Goal: Transaction & Acquisition: Purchase product/service

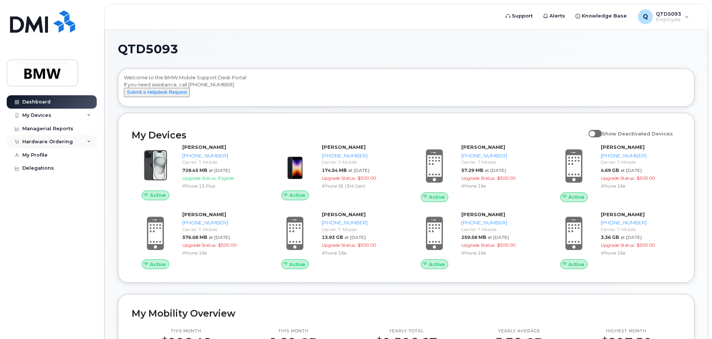
click at [65, 138] on div "Hardware Ordering" at bounding box center [52, 141] width 90 height 13
click at [63, 165] on link "New Order" at bounding box center [58, 170] width 77 height 14
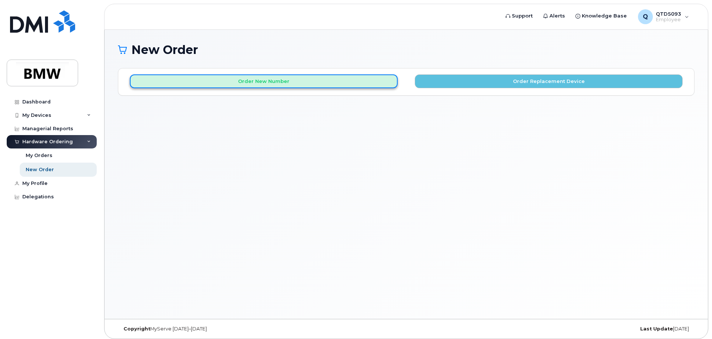
click at [361, 79] on button "Order New Number" at bounding box center [264, 81] width 268 height 14
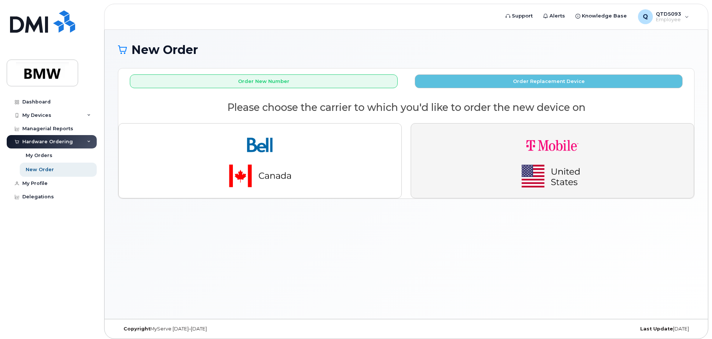
click at [443, 140] on button "button" at bounding box center [553, 160] width 284 height 75
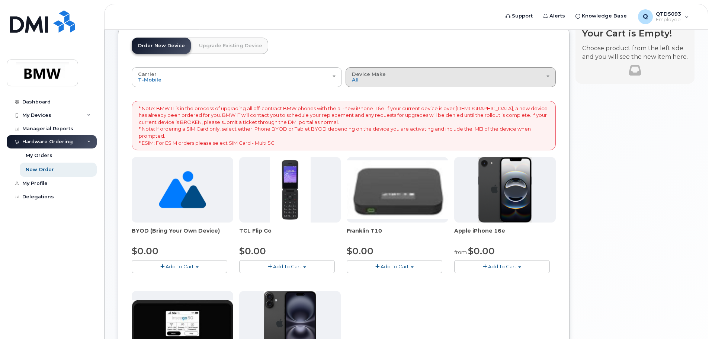
scroll to position [112, 0]
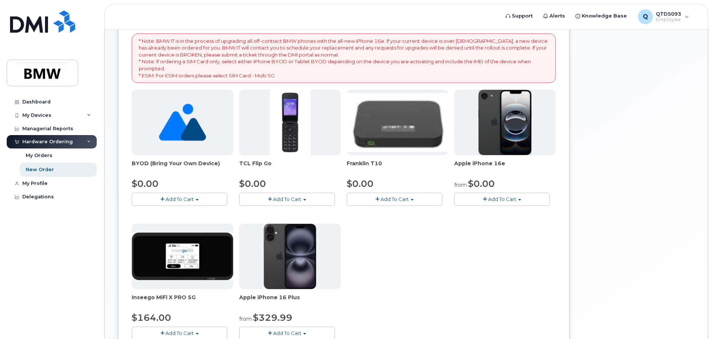
click at [475, 134] on div at bounding box center [505, 123] width 102 height 66
click at [483, 194] on button "Add To Cart" at bounding box center [502, 199] width 96 height 13
click at [489, 211] on link "$0.00 - 30 Month Activation (128GB)" at bounding box center [509, 212] width 107 height 9
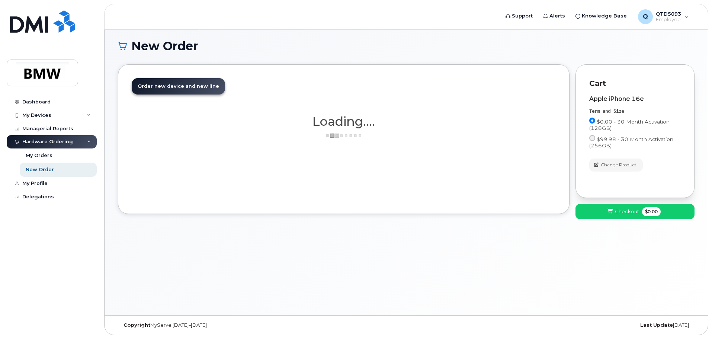
scroll to position [4, 0]
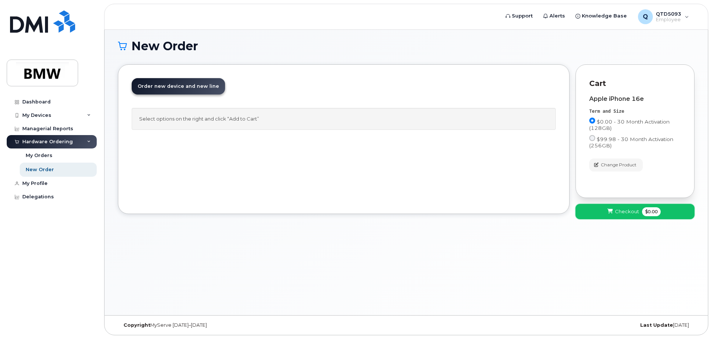
click at [599, 209] on button "Checkout $0.00" at bounding box center [635, 211] width 119 height 15
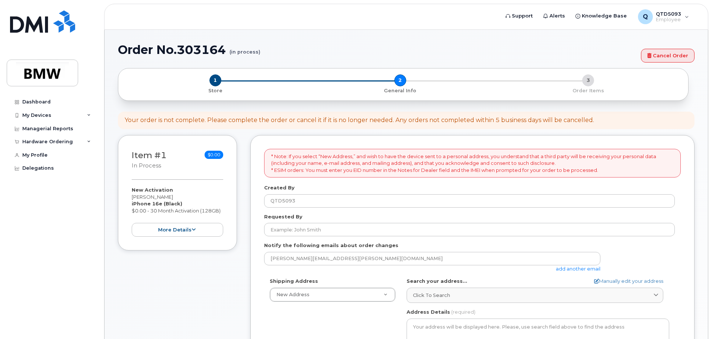
select select
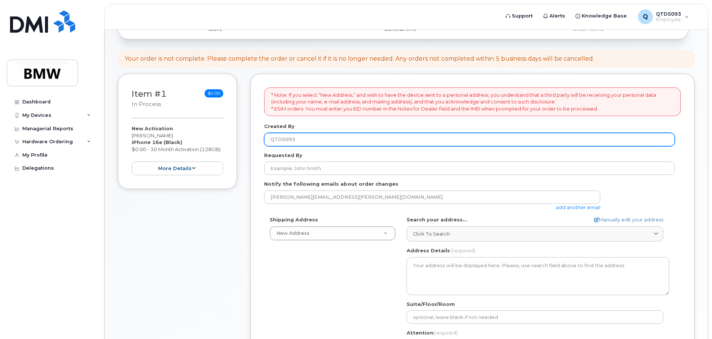
scroll to position [74, 0]
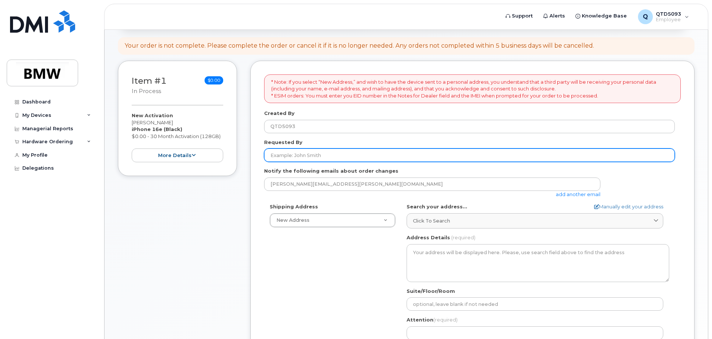
click at [348, 158] on input "Requested By" at bounding box center [469, 155] width 411 height 13
type input "[PERSON_NAME]"
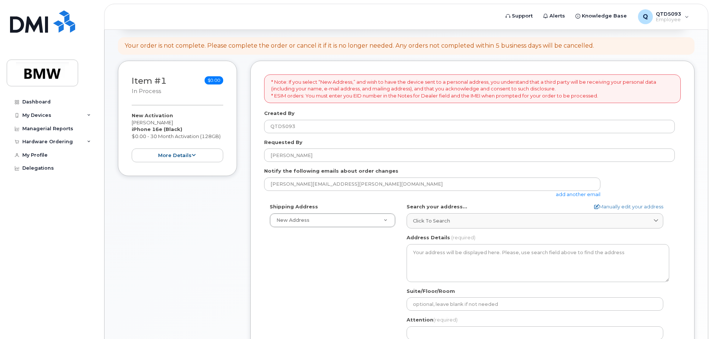
type input "[STREET_ADDRESS][PERSON_NAME][PERSON_NAME]"
select select "SC"
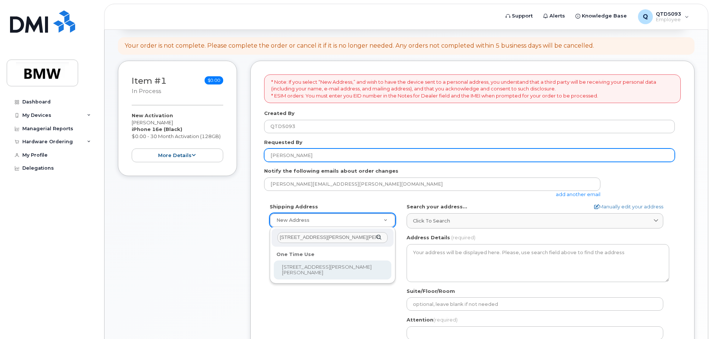
scroll to position [0, 1]
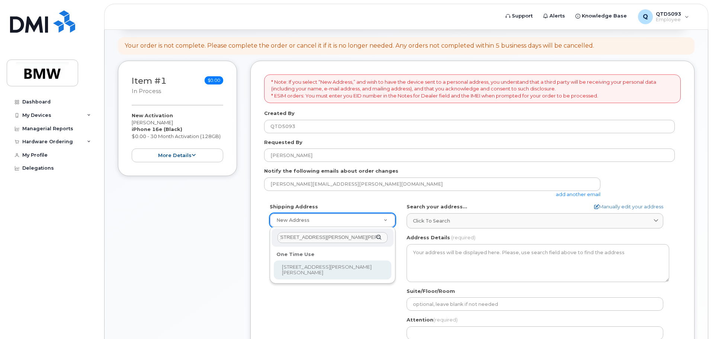
select select "[STREET_ADDRESS][PERSON_NAME][PERSON_NAME]"
type input "[STREET_ADDRESS][PERSON_NAME][PERSON_NAME]"
type input "Duncan"
type input "29334"
type input "[PERSON_NAME]"
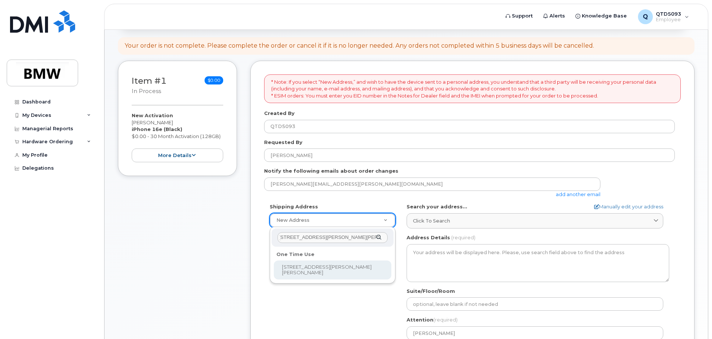
type input "8649917658"
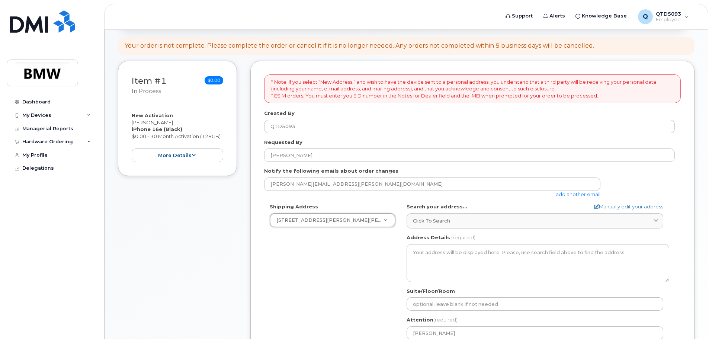
click at [297, 249] on div "Shipping Address 110 Santa Ana Way, Duncan, SC, 29334, USA New Address 110 Sant…" at bounding box center [469, 288] width 411 height 171
click at [597, 201] on form "* Note: If you select “New Address,” and wish to have the device sent to a pers…" at bounding box center [472, 253] width 417 height 359
click at [605, 205] on link "Manually edit your address" at bounding box center [628, 206] width 69 height 7
select select
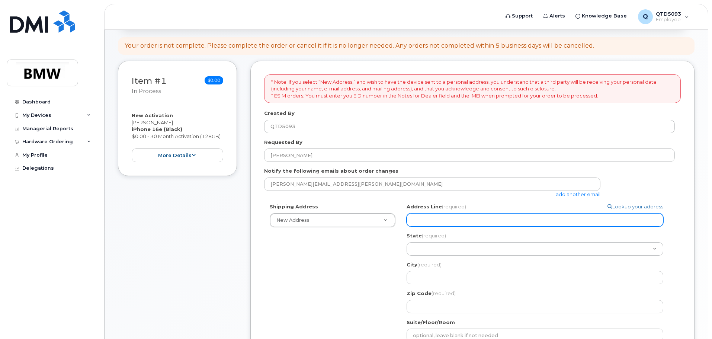
click at [555, 218] on input "Address Line (required)" at bounding box center [535, 219] width 257 height 13
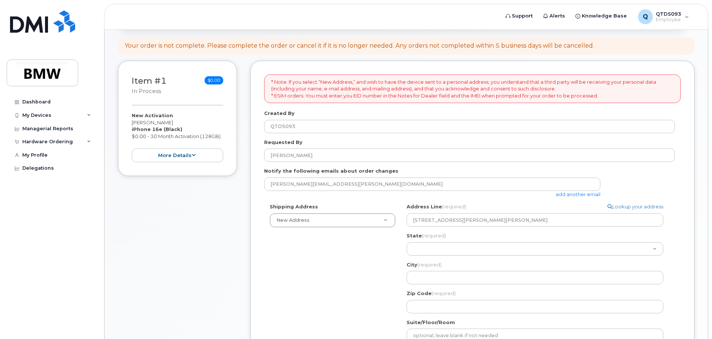
select select "110 Santa Ana Way, Duncan, SC, 29334, USA"
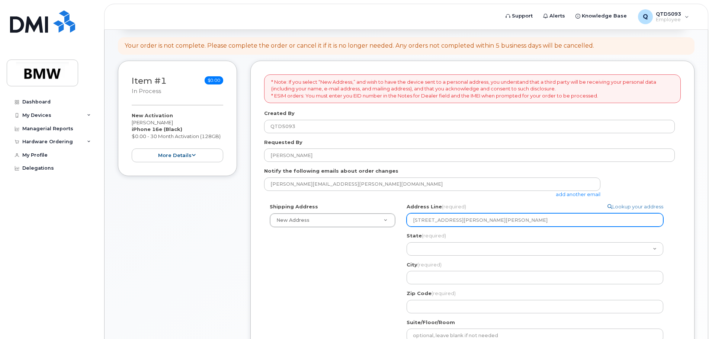
select select "110 Santa Ana Way, Duncan, SC, 29334, USA"
type input "Tim Gullickson"
type input "8649917658"
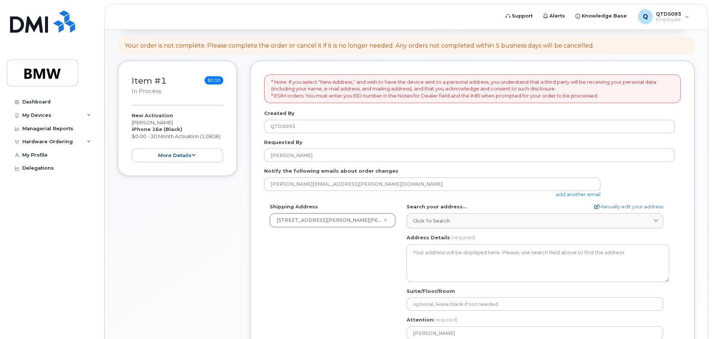
scroll to position [0, 0]
click at [280, 231] on div "Shipping Address 110 Santa Ana Way, Duncan, SC, 29334, USA New Address 110 Sant…" at bounding box center [469, 288] width 411 height 171
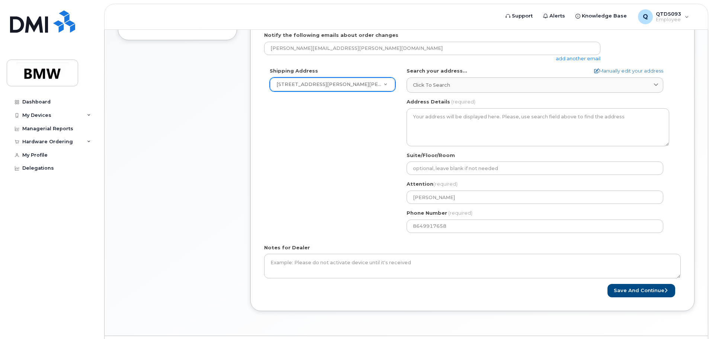
scroll to position [223, 0]
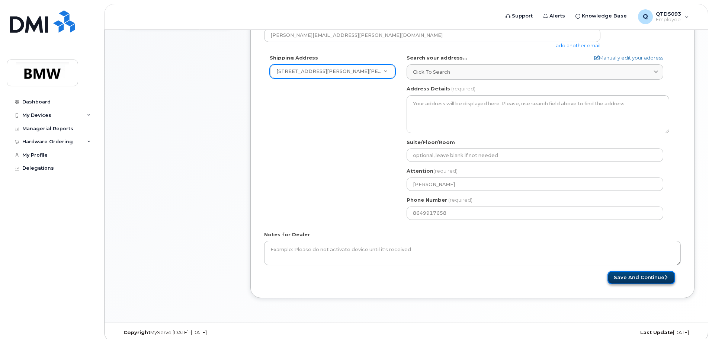
click at [613, 277] on button "Save and Continue" at bounding box center [642, 278] width 68 height 14
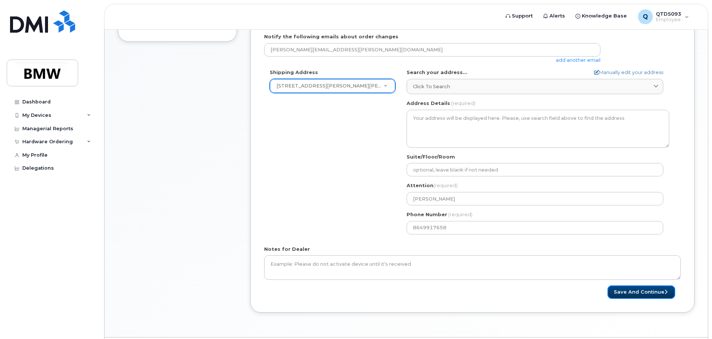
scroll to position [231, 0]
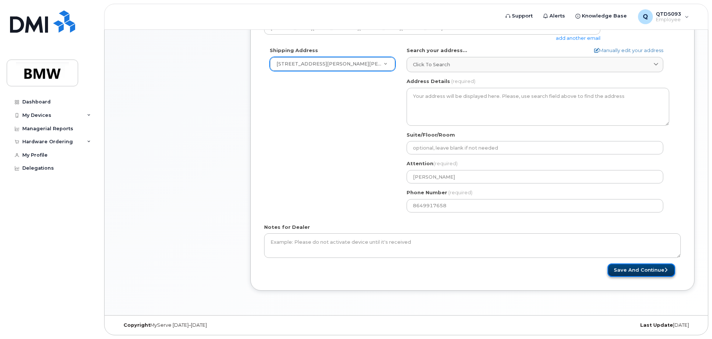
click at [614, 268] on button "Save and Continue" at bounding box center [642, 271] width 68 height 14
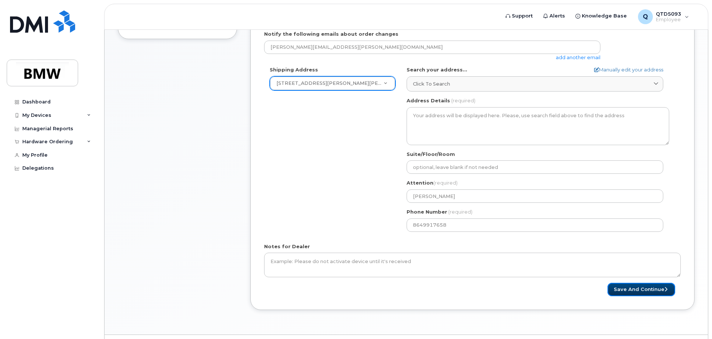
scroll to position [194, 0]
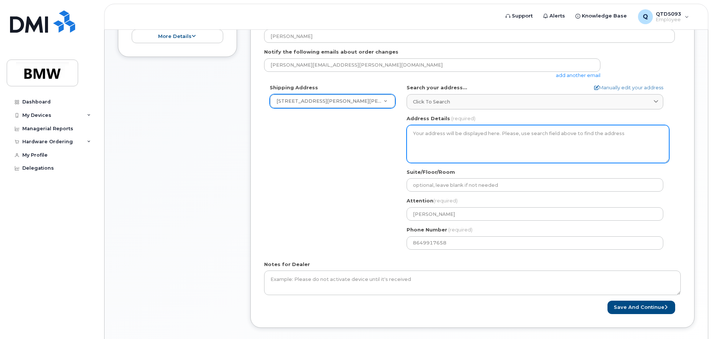
click at [453, 140] on textarea "Address Details" at bounding box center [538, 144] width 263 height 38
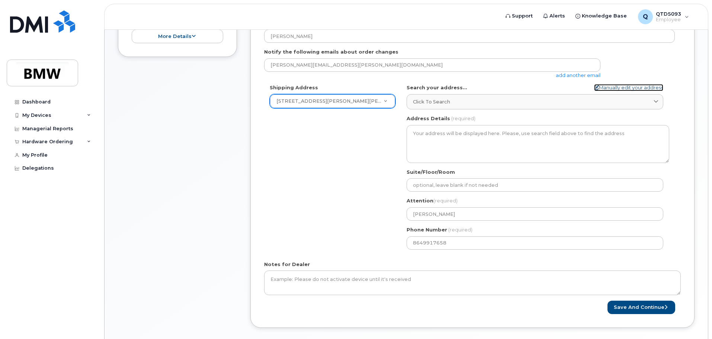
click at [606, 88] on link "Manually edit your address" at bounding box center [628, 87] width 69 height 7
select select "New Address"
select select
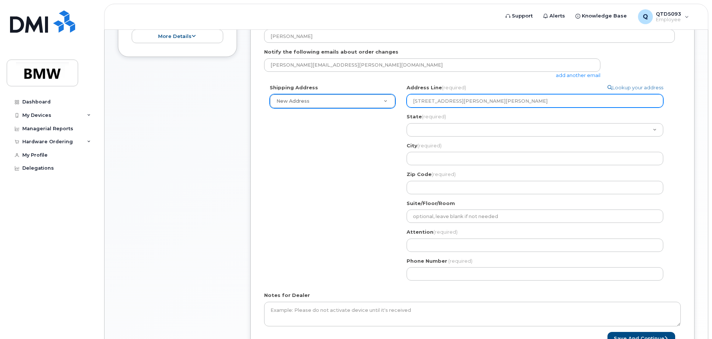
drag, startPoint x: 545, startPoint y: 102, endPoint x: 461, endPoint y: 112, distance: 84.4
click at [461, 112] on div "Address Line (required) Lookup your address 110 Santa Ana Way, Duncan, SC, 2933…" at bounding box center [538, 139] width 263 height 110
select select
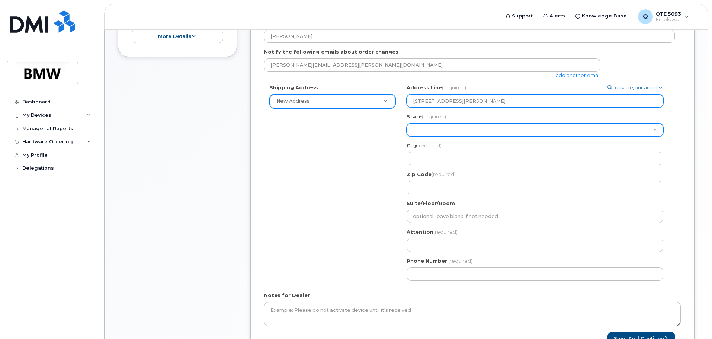
type input "110 Santa Ana Way"
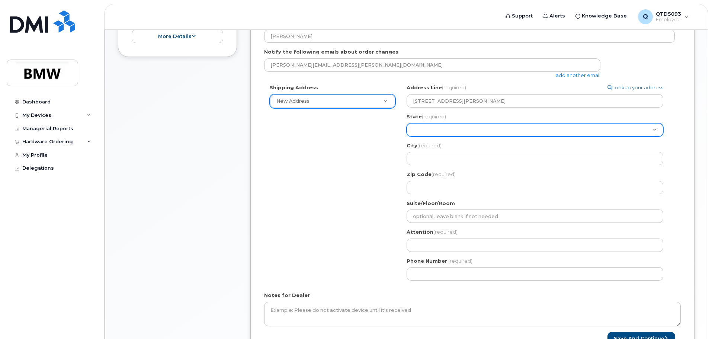
click at [430, 131] on select "Alabama Alaska American Samoa Arizona Arkansas California Colorado Connecticut …" at bounding box center [535, 129] width 257 height 13
select select "SC"
click at [407, 123] on select "Alabama Alaska American Samoa Arizona Arkansas California Colorado Connecticut …" at bounding box center [535, 129] width 257 height 13
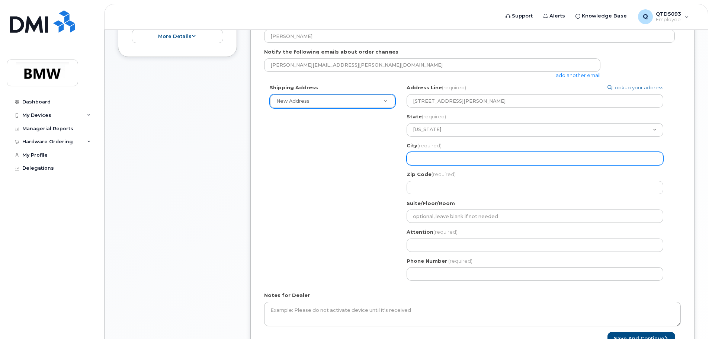
click at [434, 156] on input "City (required)" at bounding box center [535, 158] width 257 height 13
select select
type input "D"
select select
type input "Du"
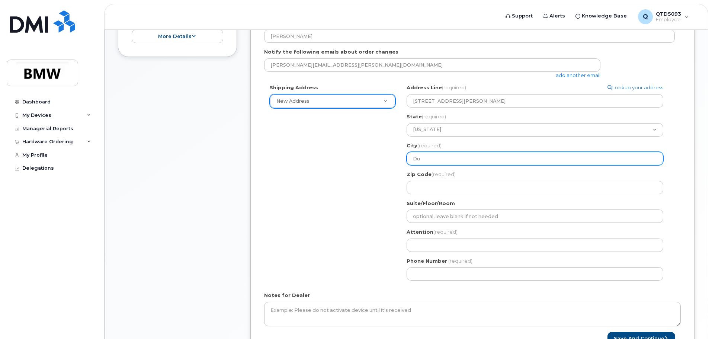
select select
type input "Dun"
select select
type input "Dunc"
select select
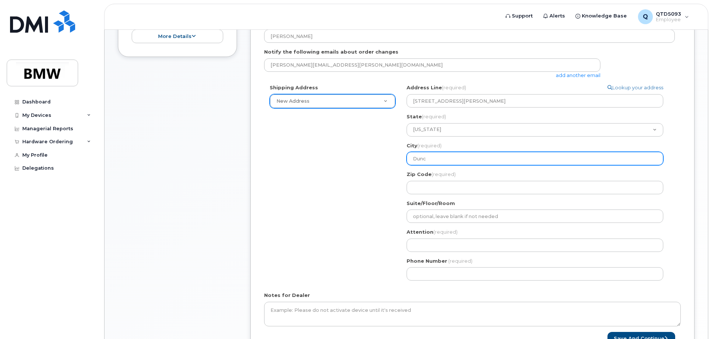
type input "Dunca"
select select
type input "Duncan"
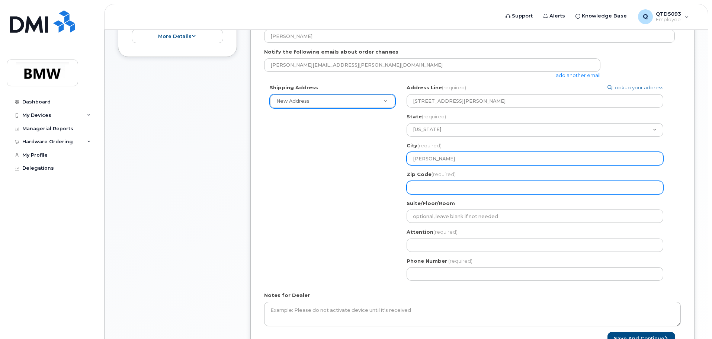
select select
type input "2"
select select
type input "29"
select select
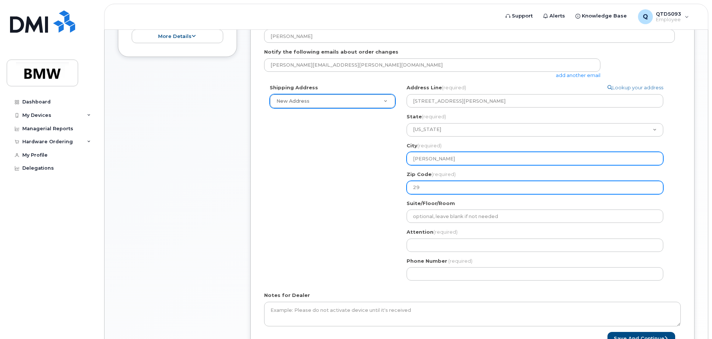
type input "293"
select select
type input "2933"
select select
type input "29334"
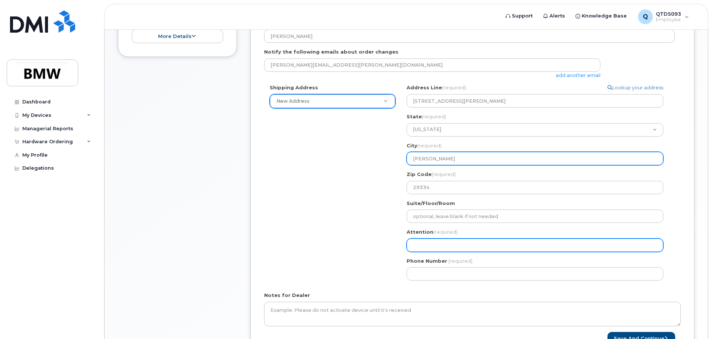
select select
type input "T"
select select
type input "Ti"
select select
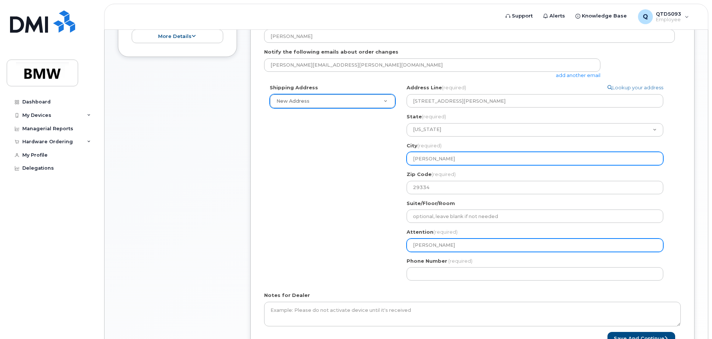
type input "Tim"
select select
type input "Tim G"
select select
type input "Tim Gu"
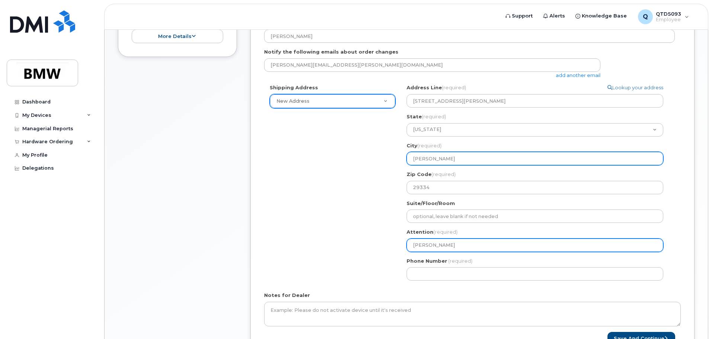
select select
type input "Tim Gul"
select select
type input "Tim Gull"
select select
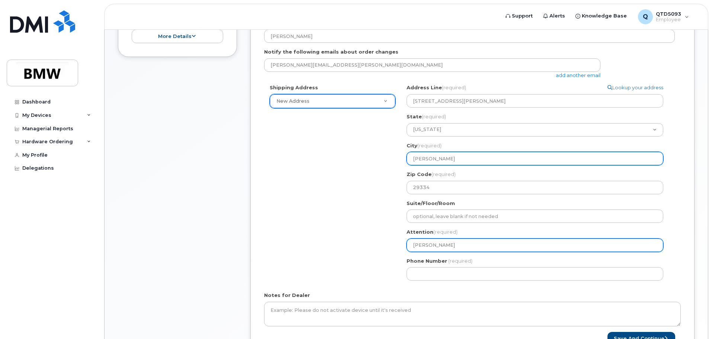
type input "Tim Gulli"
select select
type input "Tim Gullick"
select select
type input "Tim Gullicks"
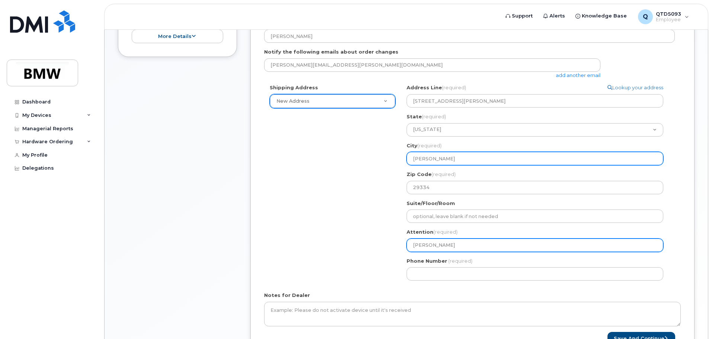
select select
type input "Tim Gullickso"
select select
type input "Tim Gullickson"
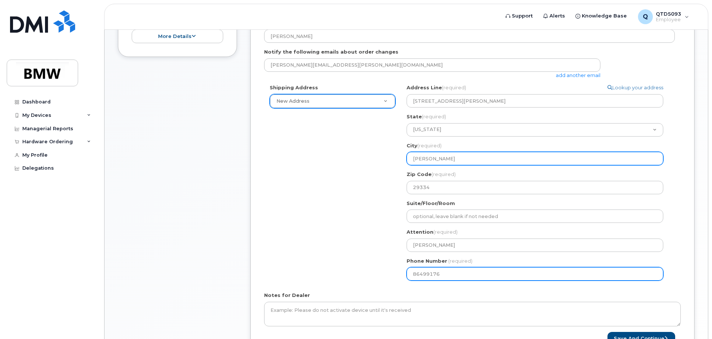
type input "864991765"
select select
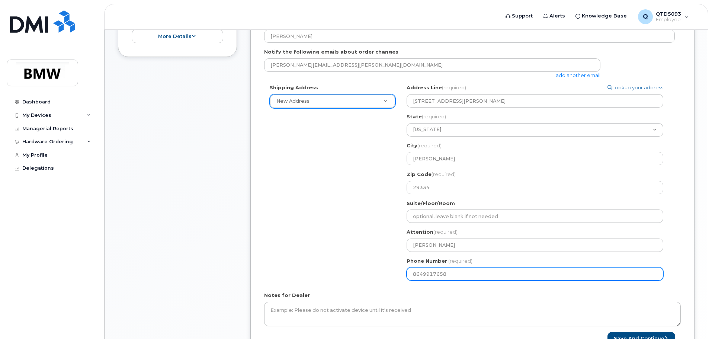
type input "8649917658"
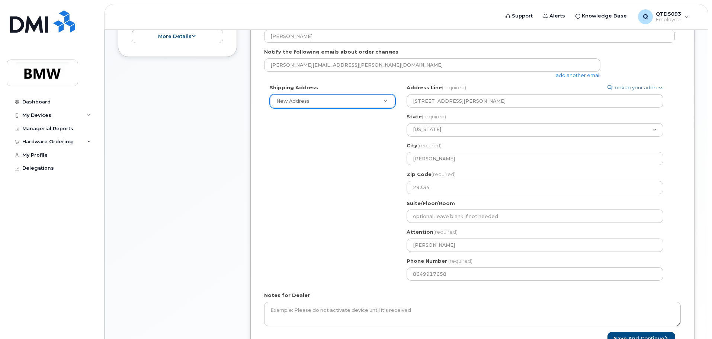
click at [324, 234] on div "Shipping Address New Address New Address 110 Santa Ana Way, Duncan, SC, 29334, …" at bounding box center [469, 185] width 411 height 202
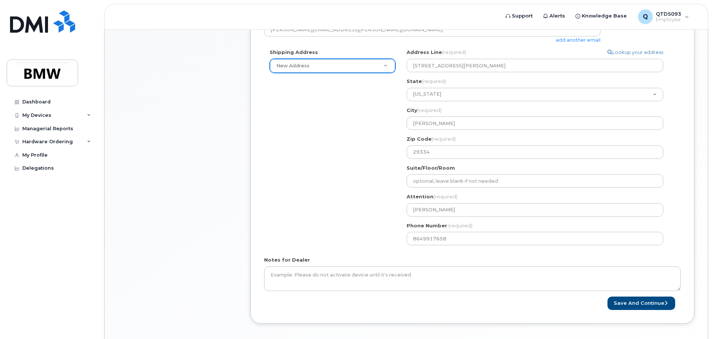
scroll to position [262, 0]
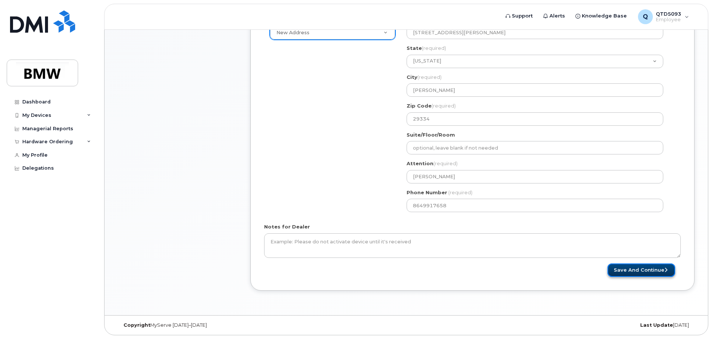
click at [616, 271] on button "Save and Continue" at bounding box center [642, 271] width 68 height 14
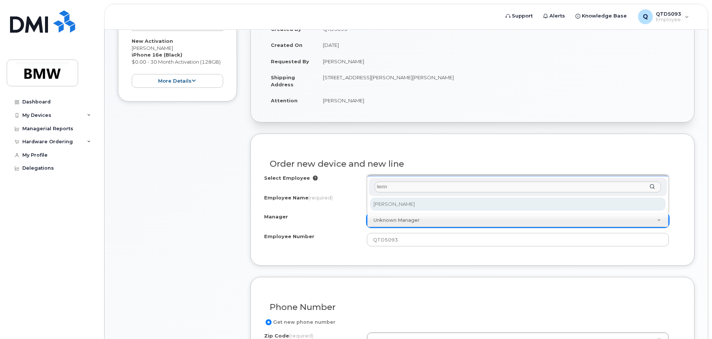
type input "lierin"
select select "1903116"
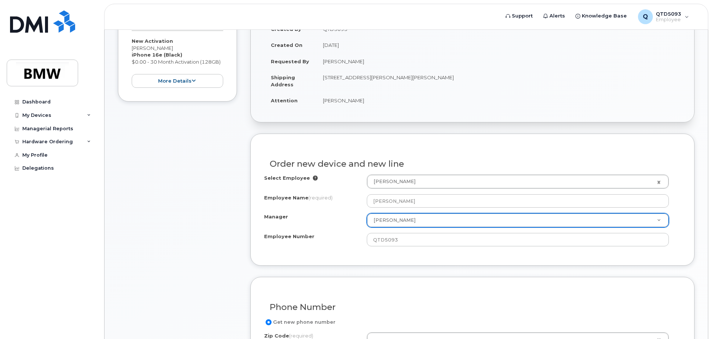
click at [314, 215] on div "Manager" at bounding box center [315, 218] width 103 height 10
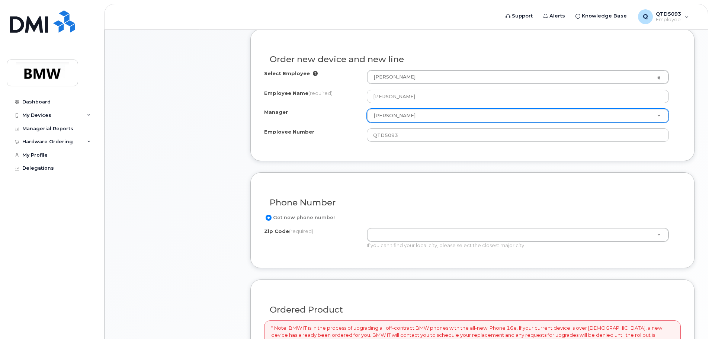
scroll to position [261, 0]
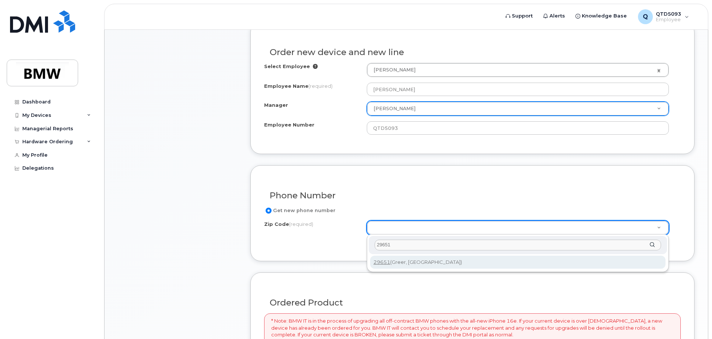
type input "29651"
type input "29651 (Greer, SC)"
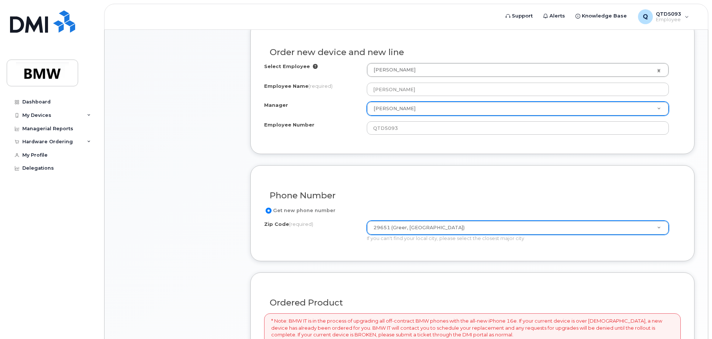
click at [335, 242] on div "Zip Code (required) 29651 (Greer, SC) Zip Code (required) 29651 (Greer, SC) If …" at bounding box center [469, 231] width 411 height 21
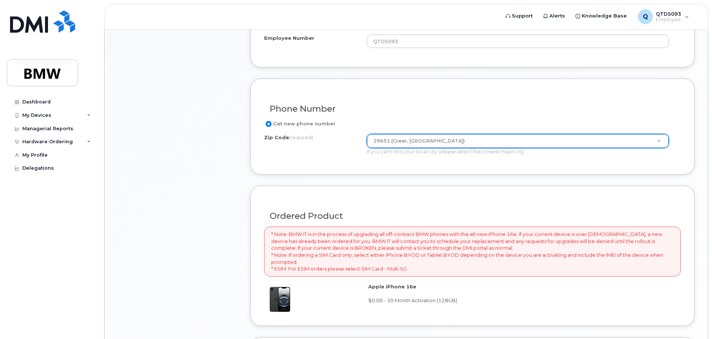
scroll to position [503, 0]
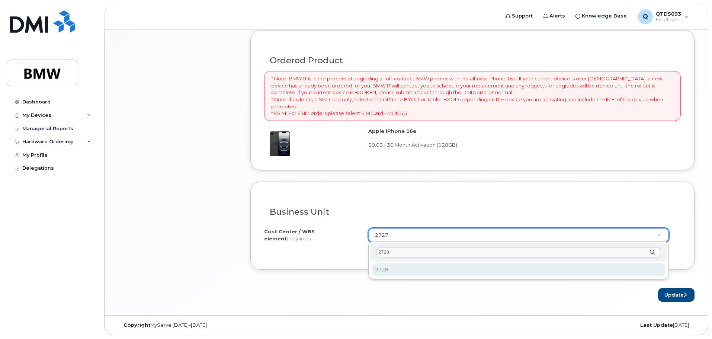
type input "2728"
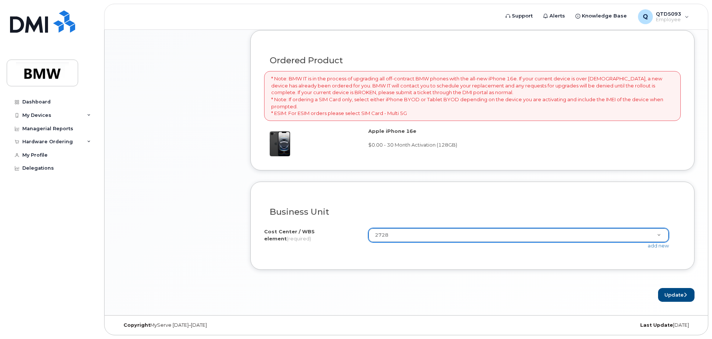
click at [445, 292] on div "Update" at bounding box center [473, 295] width 444 height 14
click at [675, 294] on button "Update" at bounding box center [676, 295] width 36 height 14
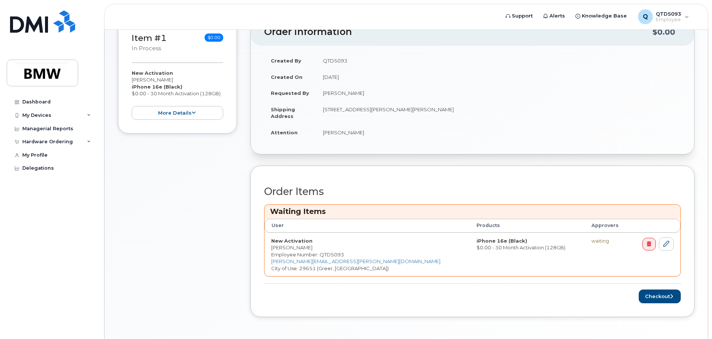
scroll to position [175, 0]
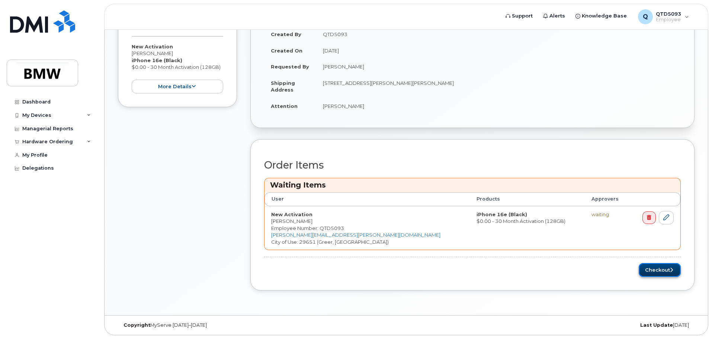
click at [657, 264] on button "Checkout" at bounding box center [660, 270] width 42 height 14
